Goal: Task Accomplishment & Management: Manage account settings

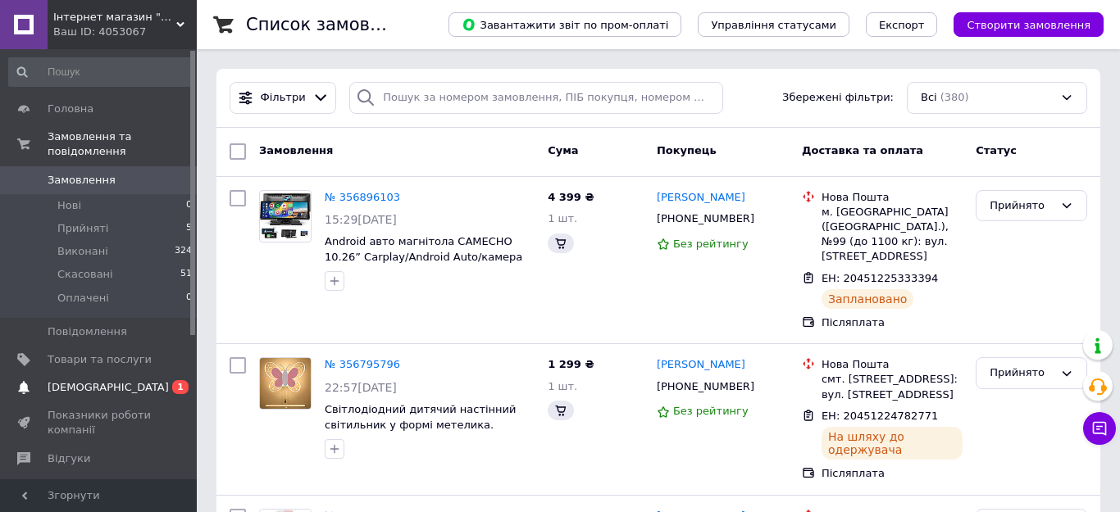
click at [93, 380] on span "[DEMOGRAPHIC_DATA]" at bounding box center [108, 387] width 121 height 15
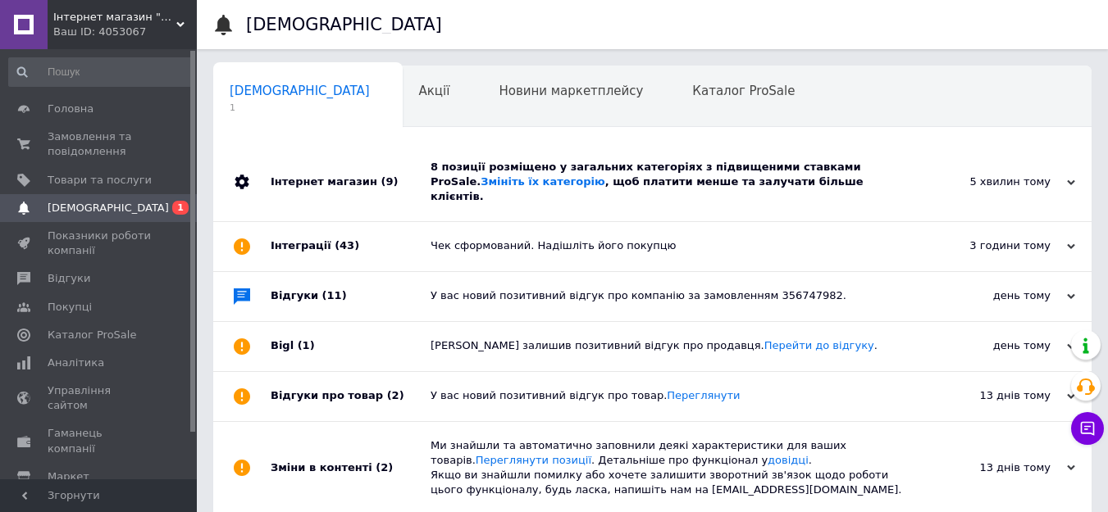
click at [558, 177] on div "8 позиції розміщено у загальних категоріях з підвищеними ставками ProSale. Змін…" at bounding box center [670, 182] width 480 height 45
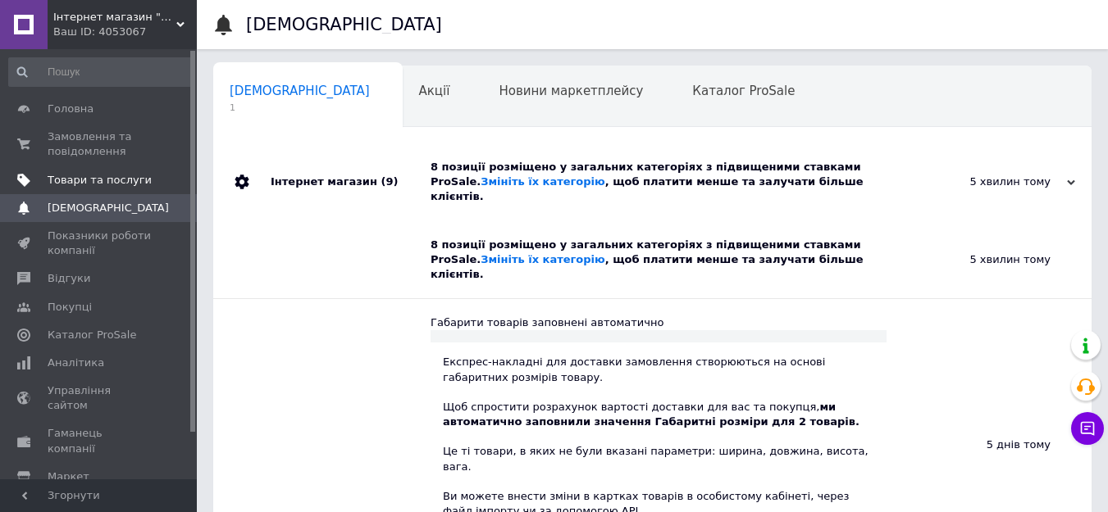
click at [99, 177] on span "Товари та послуги" at bounding box center [100, 180] width 104 height 15
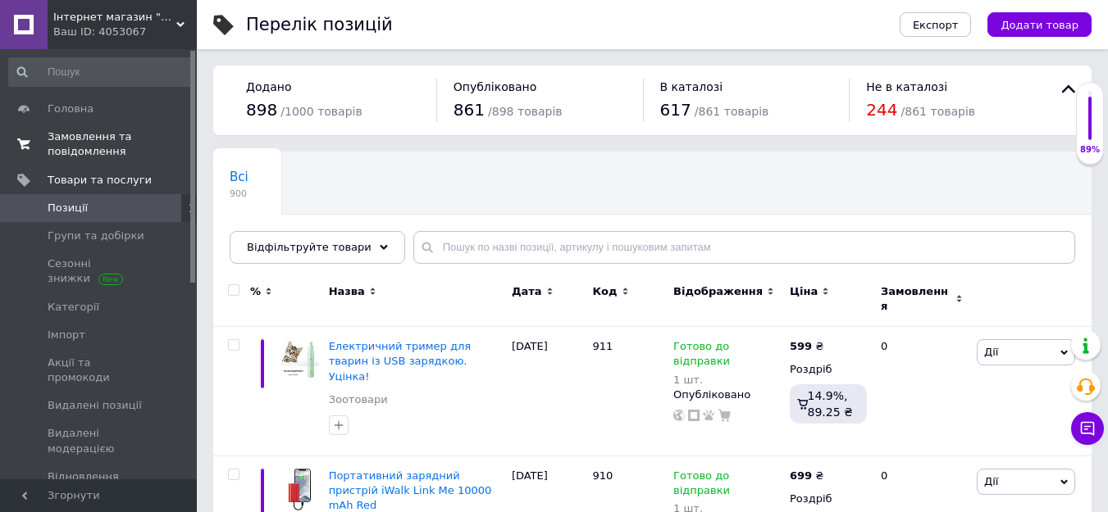
click at [54, 143] on span "Замовлення та повідомлення" at bounding box center [100, 145] width 104 height 30
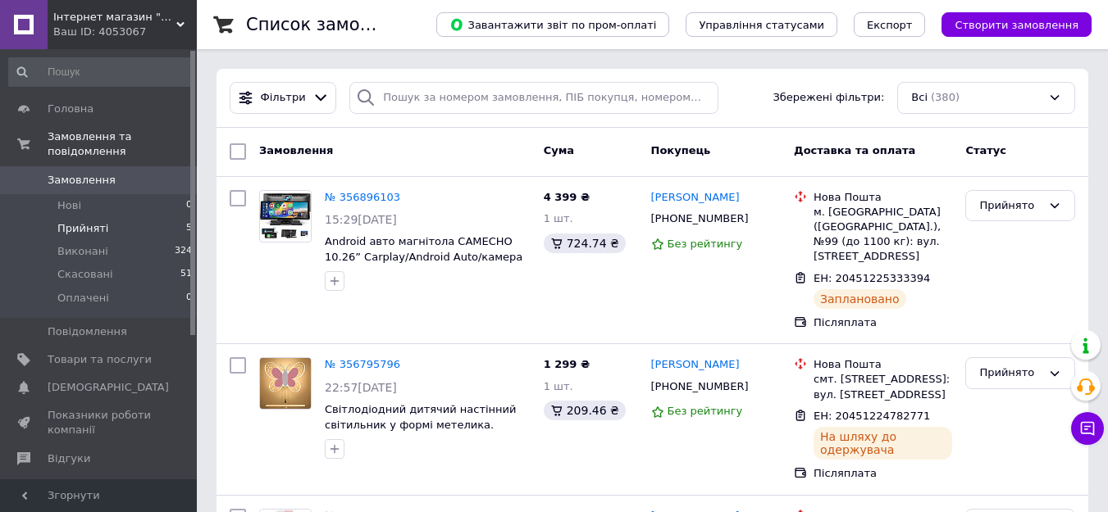
click at [113, 217] on li "Прийняті 5" at bounding box center [101, 228] width 202 height 23
